Goal: Information Seeking & Learning: Learn about a topic

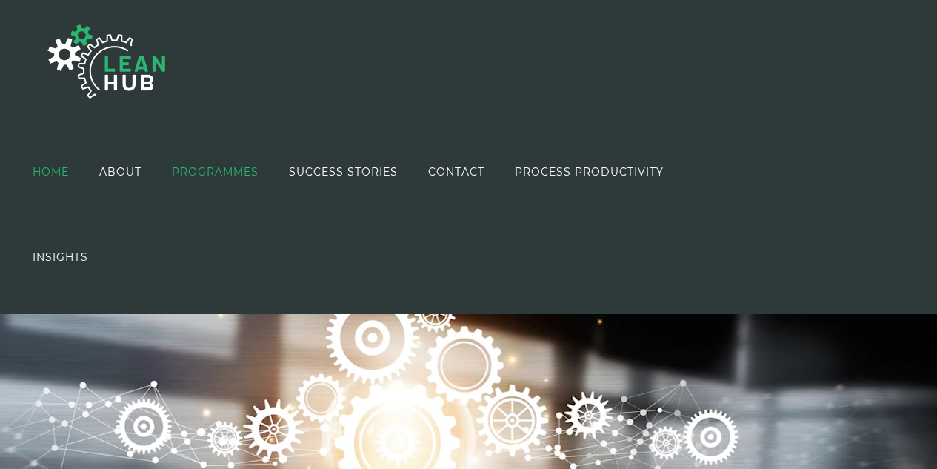
click at [246, 170] on span "PROGRAMMES" at bounding box center [215, 172] width 87 height 10
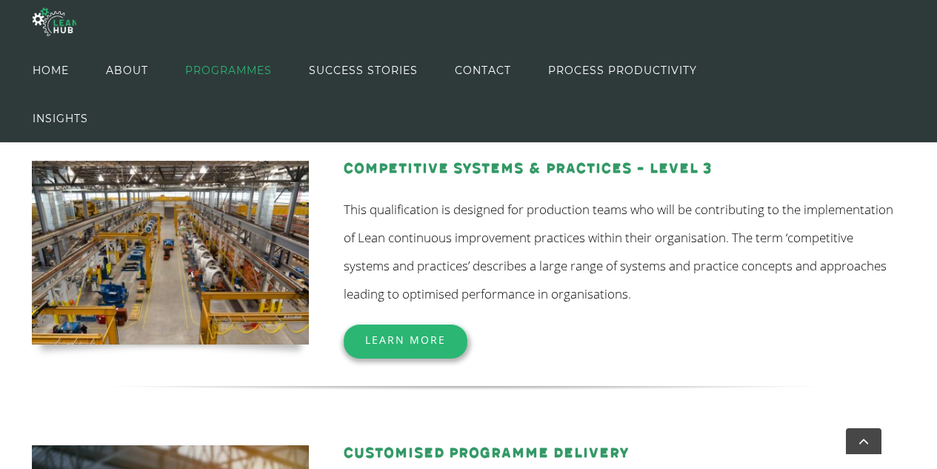
scroll to position [493, 0]
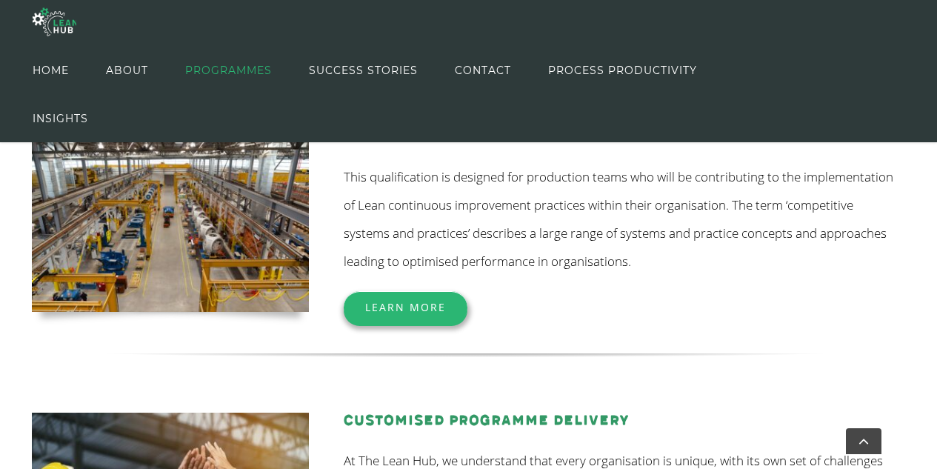
click at [402, 309] on span "Learn More" at bounding box center [405, 307] width 81 height 14
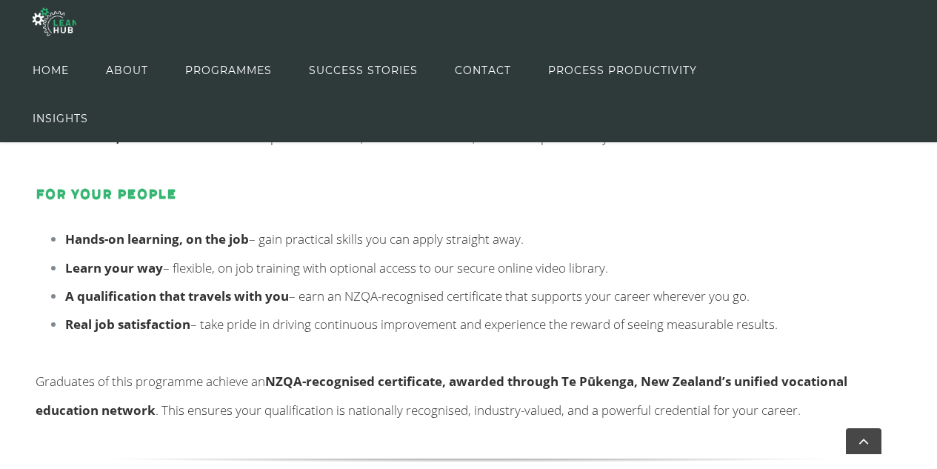
scroll to position [715, 0]
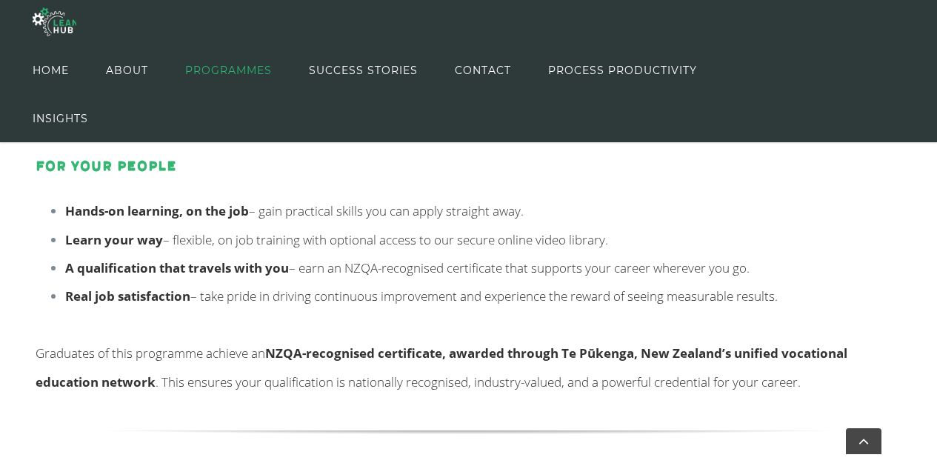
click at [202, 75] on span "PROGRAMMES" at bounding box center [228, 70] width 87 height 67
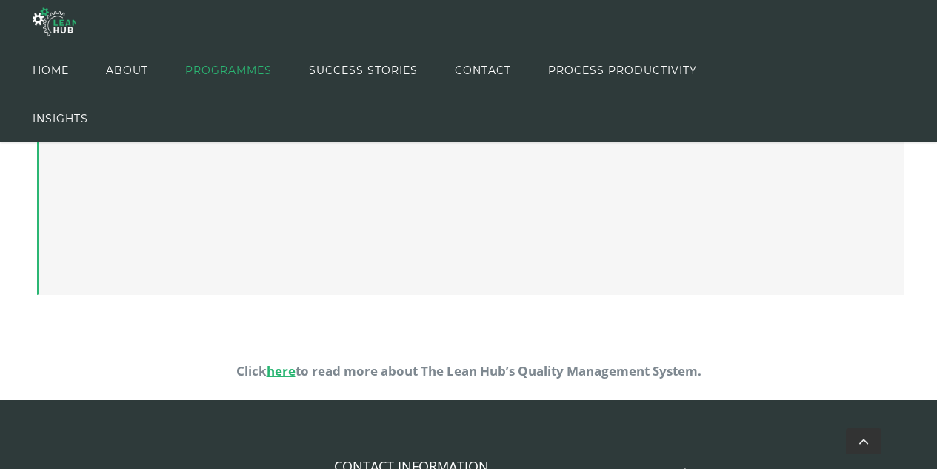
scroll to position [1312, 0]
